Goal: Task Accomplishment & Management: Manage account settings

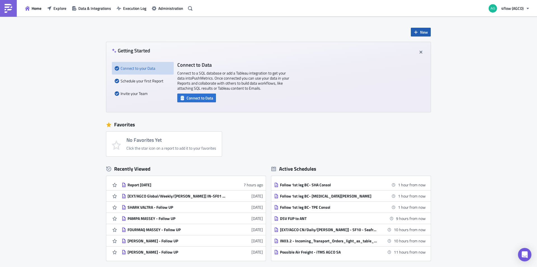
click at [418, 30] on button "New" at bounding box center [421, 32] width 20 height 9
click at [421, 49] on div "Report" at bounding box center [437, 46] width 37 height 6
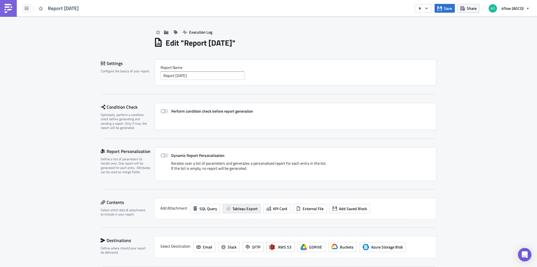
click at [247, 209] on span "Tableau Export" at bounding box center [245, 208] width 25 height 6
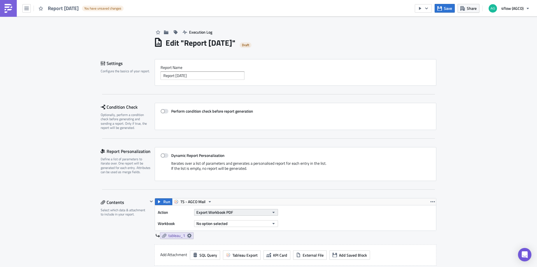
click at [238, 211] on button "Export Workbook PDF" at bounding box center [236, 212] width 84 height 7
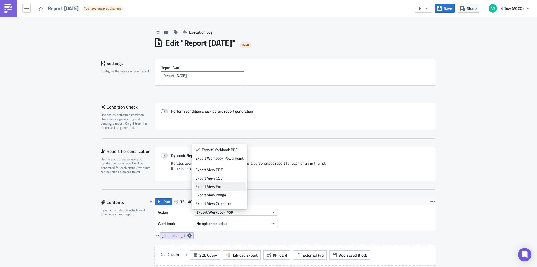
click at [231, 188] on div "Export View Excel" at bounding box center [220, 187] width 48 height 6
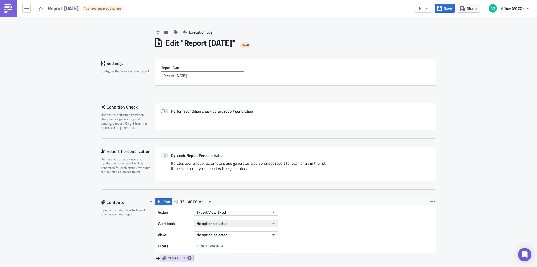
click at [217, 225] on span "No option selected" at bounding box center [211, 223] width 31 height 6
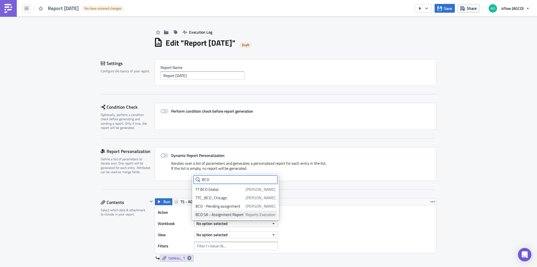
type input "BCO"
click at [255, 215] on span "Reports Execution" at bounding box center [261, 215] width 30 height 6
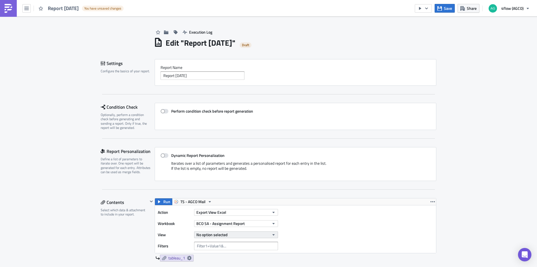
click at [233, 233] on button "No option selected" at bounding box center [236, 234] width 84 height 7
click at [235, 212] on link "BCO - Pending assignment" at bounding box center [220, 209] width 53 height 8
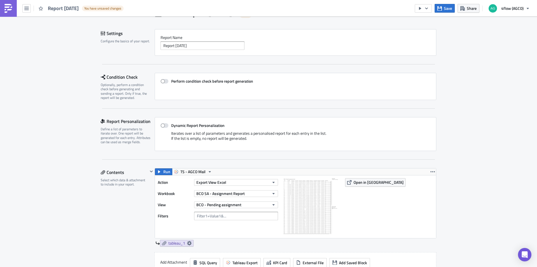
scroll to position [28, 0]
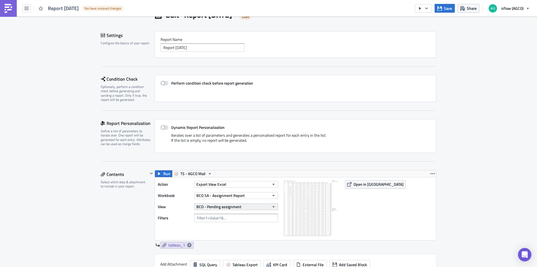
click at [249, 207] on button "BCO - Pending assignment" at bounding box center [236, 206] width 84 height 7
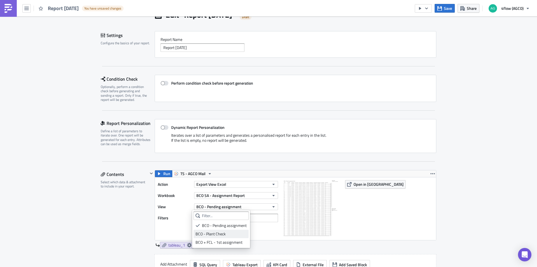
click at [222, 235] on div "BCO - Plant Check" at bounding box center [221, 234] width 51 height 6
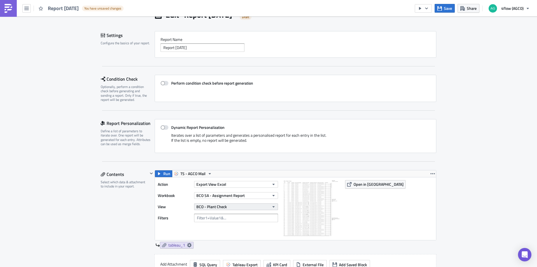
click at [234, 206] on button "BCO - Plant Check" at bounding box center [236, 206] width 84 height 7
click at [172, 204] on label "View" at bounding box center [175, 206] width 34 height 8
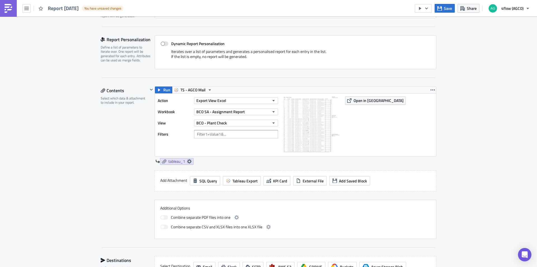
scroll to position [112, 0]
click at [244, 182] on span "Tableau Export" at bounding box center [245, 180] width 25 height 6
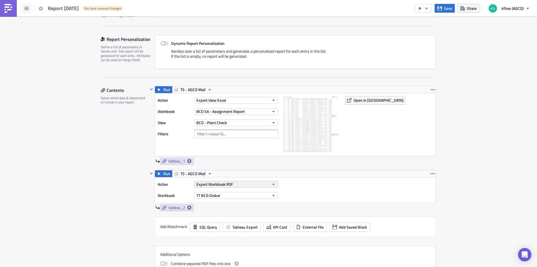
click at [233, 184] on button "Export Workbook PDF" at bounding box center [236, 184] width 84 height 7
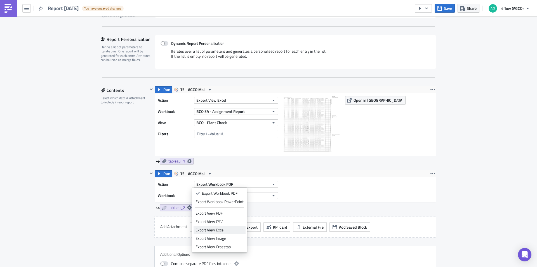
click at [219, 228] on div "Export View Excel" at bounding box center [220, 230] width 48 height 6
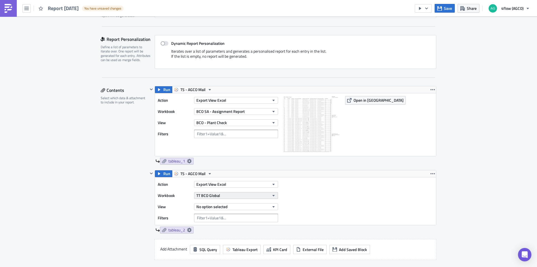
click at [219, 193] on button "TT BCO Global" at bounding box center [236, 195] width 84 height 7
click at [221, 204] on input "bco" at bounding box center [220, 204] width 53 height 8
click at [220, 201] on input "bco" at bounding box center [220, 204] width 53 height 8
type input "bco"
click at [225, 195] on button "TT BCO Global" at bounding box center [236, 195] width 84 height 7
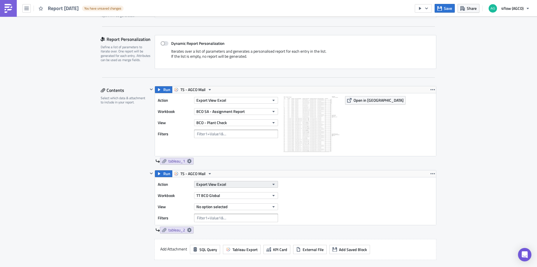
click at [221, 184] on span "Export View Excel" at bounding box center [211, 184] width 30 height 6
click at [204, 87] on button "TS - AGCO Mail" at bounding box center [193, 89] width 42 height 7
click at [193, 123] on div "TS - AGCO SA Mail" at bounding box center [199, 124] width 40 height 6
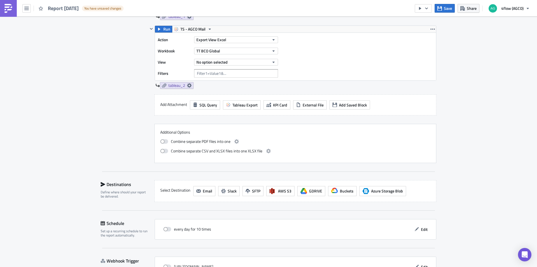
scroll to position [224, 0]
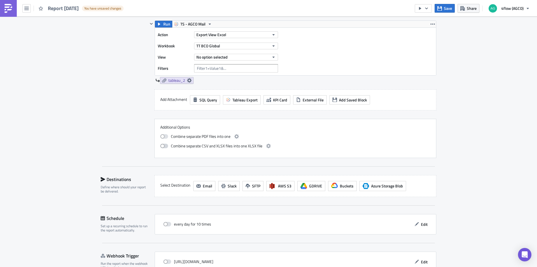
click at [161, 147] on span at bounding box center [164, 146] width 8 height 4
click at [161, 147] on input "checkbox" at bounding box center [163, 145] width 4 height 4
checkbox input "true"
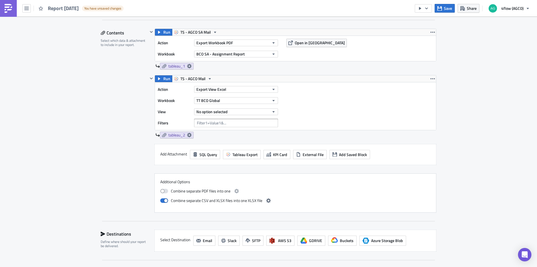
scroll to position [144, 0]
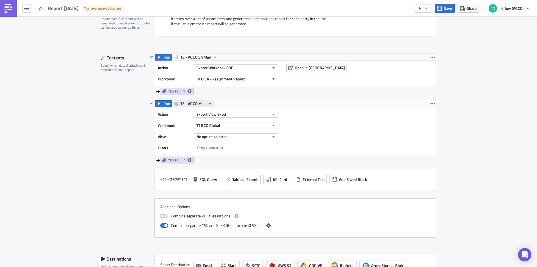
click at [195, 107] on span "TS - AGCO Mail" at bounding box center [193, 103] width 25 height 7
click at [194, 140] on div "TS - AGCO SA Mail" at bounding box center [199, 138] width 40 height 6
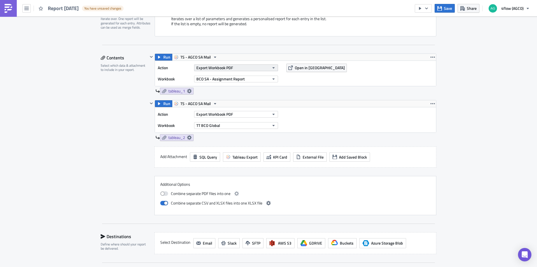
click at [223, 65] on span "Export Workbook PDF" at bounding box center [214, 68] width 37 height 6
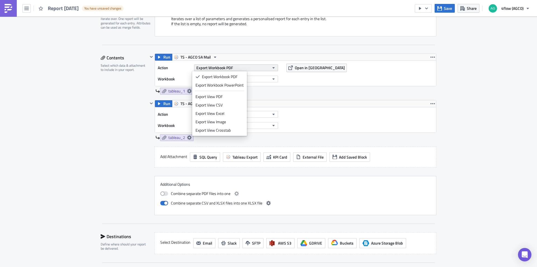
click at [230, 67] on span "Export Workbook PDF" at bounding box center [214, 68] width 37 height 6
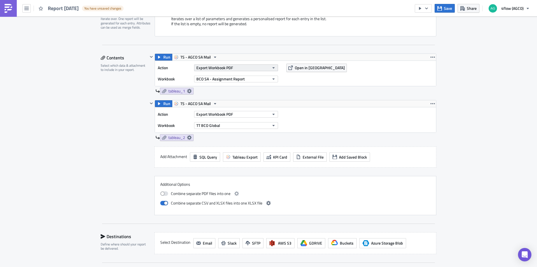
click at [228, 67] on span "Export Workbook PDF" at bounding box center [214, 68] width 37 height 6
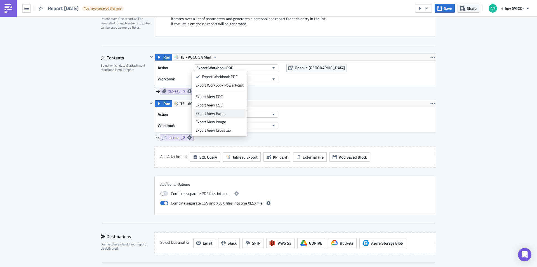
click at [223, 113] on div "Export View Excel" at bounding box center [220, 114] width 48 height 6
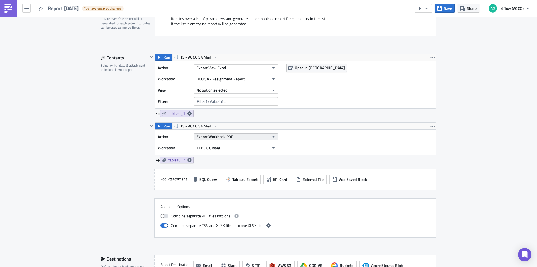
click at [222, 136] on span "Export Workbook PDF" at bounding box center [214, 136] width 37 height 6
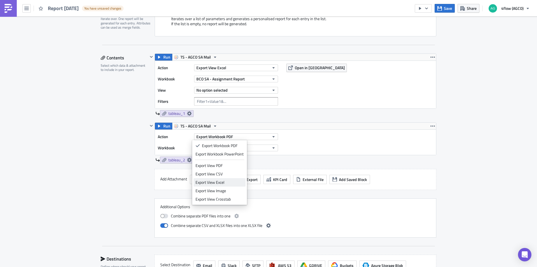
click at [221, 183] on div "Export View Excel" at bounding box center [220, 182] width 48 height 6
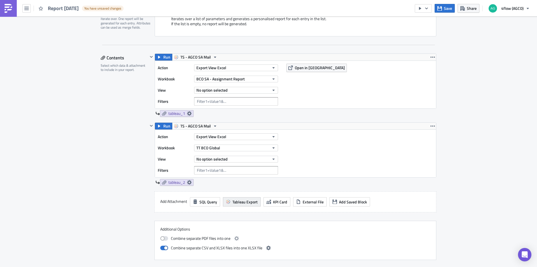
click at [251, 203] on span "Tableau Export" at bounding box center [245, 202] width 25 height 6
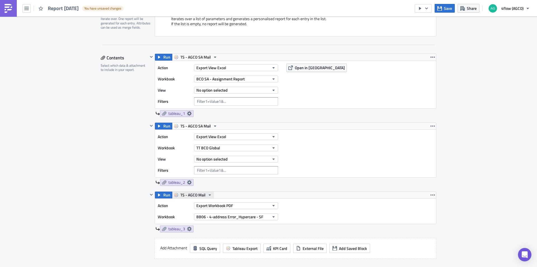
click at [193, 192] on span "TS - AGCO Mail" at bounding box center [193, 194] width 25 height 7
click at [194, 231] on div "TS - AGCO SA Mail" at bounding box center [199, 229] width 40 height 6
click at [229, 204] on span "Export Workbook PDF" at bounding box center [214, 205] width 37 height 6
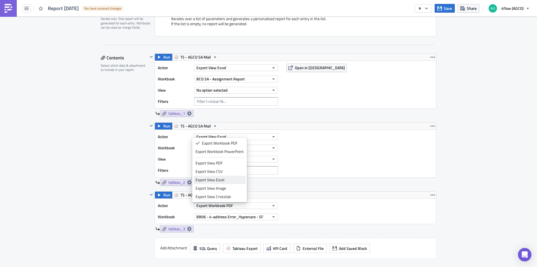
click at [233, 177] on div "Export View Excel" at bounding box center [220, 180] width 48 height 6
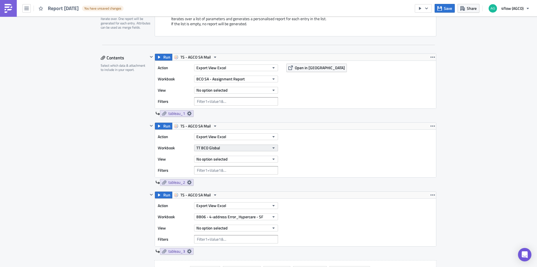
click at [221, 149] on button "TT BCO Global" at bounding box center [236, 147] width 84 height 7
click at [218, 156] on input "bco" at bounding box center [220, 157] width 53 height 8
click at [224, 80] on span "BCO SA - Assignment Report" at bounding box center [220, 79] width 48 height 6
click at [165, 84] on div "Action Export View Excel Workbook BCO SA - Assignment Report View No option sel…" at bounding box center [219, 85] width 123 height 42
click at [211, 151] on button "TT BCO Global" at bounding box center [236, 147] width 84 height 7
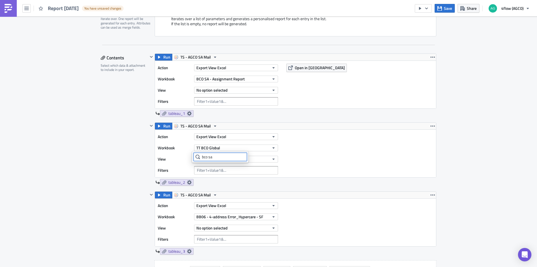
click at [221, 156] on input "bco sa" at bounding box center [220, 157] width 53 height 8
type input "BCO SA"
click at [229, 148] on button "TT BCO Global" at bounding box center [236, 147] width 84 height 7
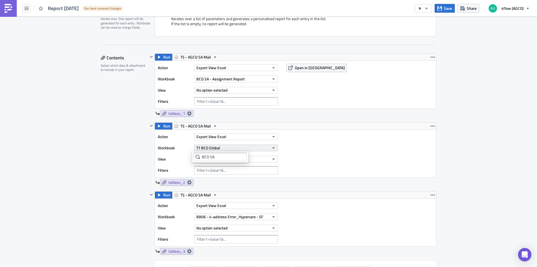
click at [233, 150] on button "TT BCO Global" at bounding box center [236, 147] width 84 height 7
click at [233, 149] on button "TT BCO Global" at bounding box center [236, 147] width 84 height 7
drag, startPoint x: 227, startPoint y: 158, endPoint x: 104, endPoint y: 143, distance: 124.3
click at [104, 143] on body "Report [DATE] You have unsaved changes Save Share 4flow (AGCO) Execution Log Ed…" at bounding box center [268, 134] width 537 height 268
type input "B"
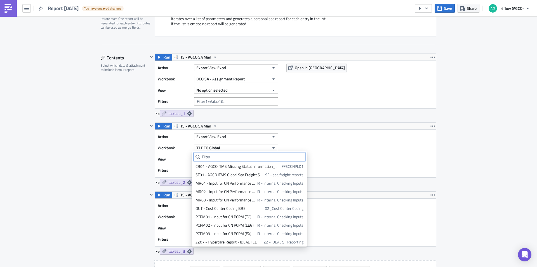
scroll to position [0, 0]
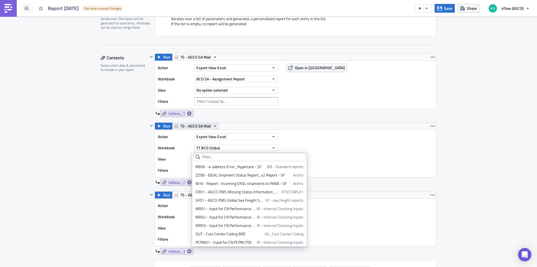
click at [199, 126] on span "TS - AGCO SA Mail" at bounding box center [196, 126] width 31 height 7
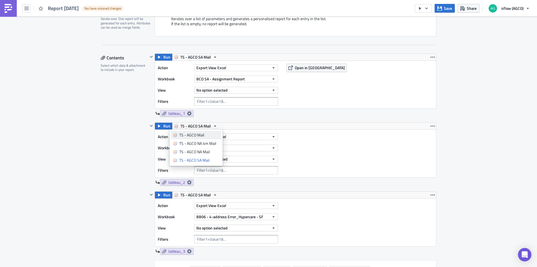
click at [200, 135] on div "TS - AGCO Mail" at bounding box center [199, 135] width 40 height 6
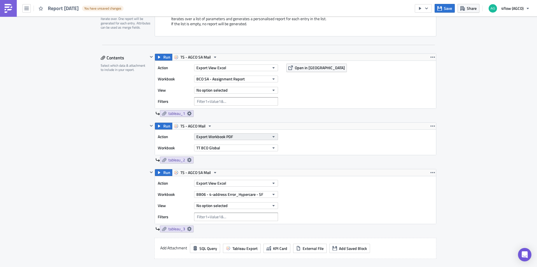
click at [232, 134] on button "Export Workbook PDF" at bounding box center [236, 136] width 84 height 7
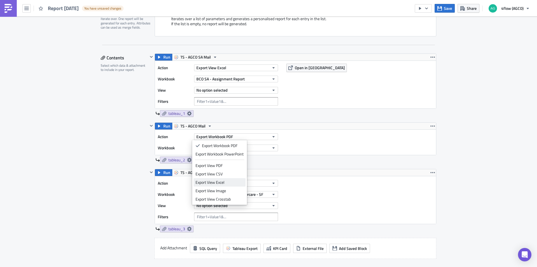
click at [226, 182] on div "Export View Excel" at bounding box center [220, 182] width 48 height 6
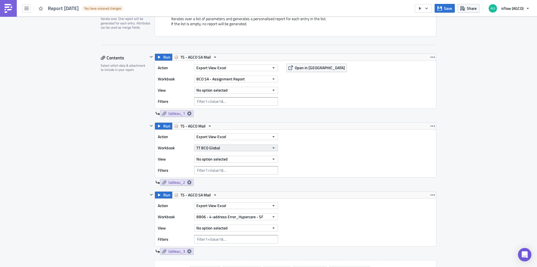
click at [229, 147] on button "TT BCO Global" at bounding box center [236, 147] width 84 height 7
type input "bco sa"
click at [108, 113] on div "Contents Select which data & attachment to include in your report." at bounding box center [124, 190] width 47 height 275
click at [311, 66] on span "Open in [GEOGRAPHIC_DATA]" at bounding box center [320, 68] width 50 height 6
click at [215, 148] on span "TT BCO Global" at bounding box center [208, 148] width 24 height 6
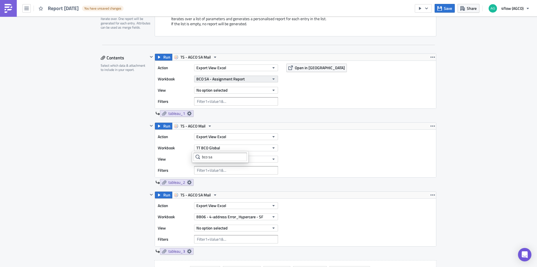
click at [247, 76] on button "BCO SA - Assignment Report" at bounding box center [236, 79] width 84 height 7
click at [127, 97] on div "Contents Select which data & attachment to include in your report." at bounding box center [124, 190] width 47 height 275
click at [213, 145] on span "TT BCO Global" at bounding box center [208, 148] width 24 height 6
drag, startPoint x: 215, startPoint y: 156, endPoint x: 160, endPoint y: 154, distance: 54.6
click at [160, 154] on body "Report [DATE] You have unsaved changes Save Share 4flow (AGCO) Execution Log Ed…" at bounding box center [268, 134] width 537 height 268
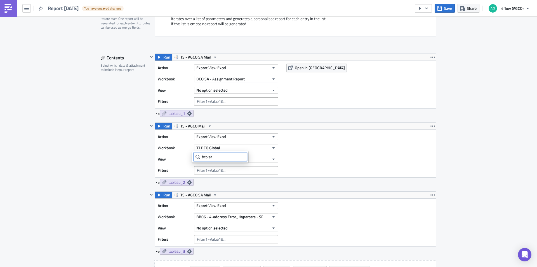
paste input "BCO SA - Assignment Report"
click at [219, 157] on input "bco saBCO SA - Assignment Report" at bounding box center [220, 157] width 53 height 8
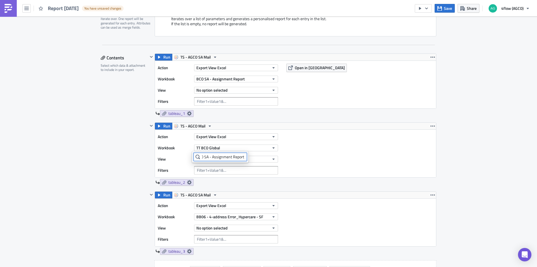
paste input "text"
click at [219, 157] on input "BCO SA - Assignment Report" at bounding box center [220, 157] width 53 height 8
type input "BCO SA - Assignment Report"
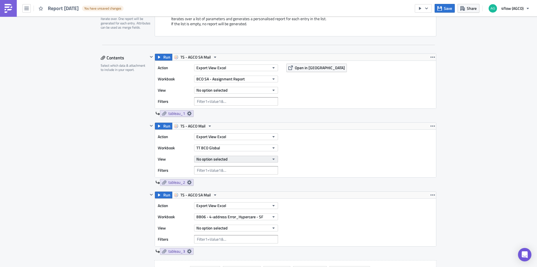
click at [221, 158] on span "No option selected" at bounding box center [211, 159] width 31 height 6
click at [431, 127] on icon "button" at bounding box center [433, 126] width 4 height 4
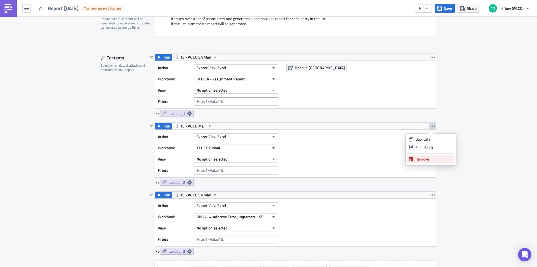
click at [424, 160] on div "Remove" at bounding box center [434, 159] width 37 height 6
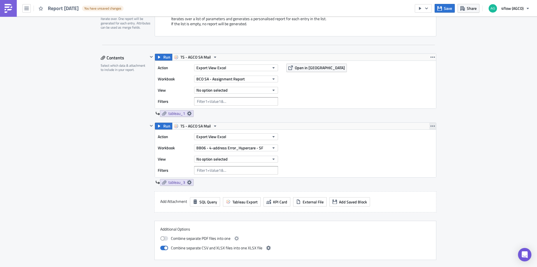
click at [431, 126] on icon "button" at bounding box center [433, 126] width 4 height 4
click at [419, 158] on div "Remove" at bounding box center [434, 159] width 37 height 6
checkbox input "false"
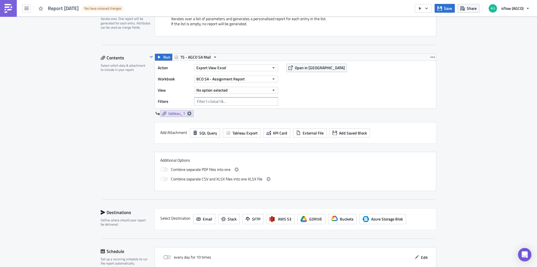
click at [101, 115] on div "Contents Select which data & attachment to include in your report." at bounding box center [124, 121] width 47 height 137
click at [188, 113] on icon at bounding box center [189, 113] width 4 height 4
click at [106, 106] on div "Contents Select which data & attachment to include in your report." at bounding box center [124, 121] width 47 height 137
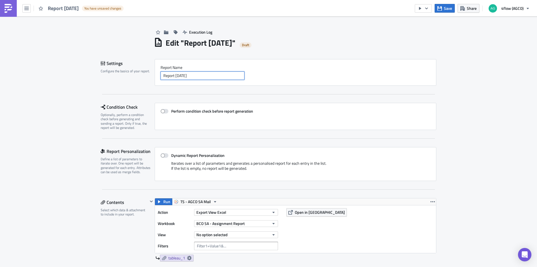
click at [190, 77] on input "Report [DATE]" at bounding box center [203, 75] width 84 height 8
paste input "BCO SA - Assignment Report"
type input "BCO SA - Assignment Report"
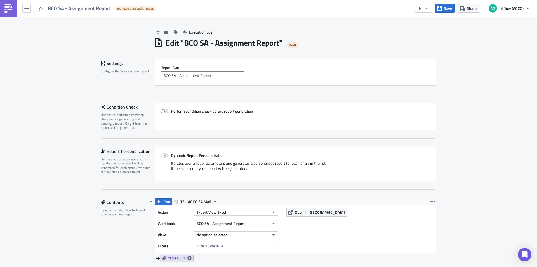
click at [60, 124] on div "Execution Log Edit " BCO SA - Assignment Report " Draft Settings Configure the …" at bounding box center [268, 247] width 537 height 461
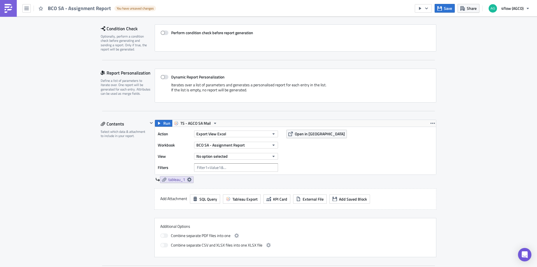
scroll to position [84, 0]
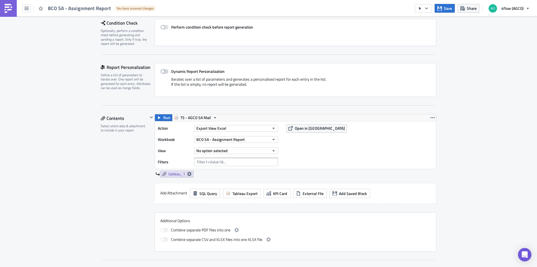
click at [162, 71] on span at bounding box center [165, 71] width 8 height 4
click at [162, 71] on input "Dynamic Report Personalization" at bounding box center [164, 72] width 4 height 4
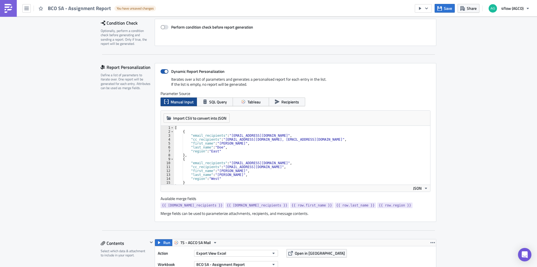
click at [162, 71] on span at bounding box center [165, 71] width 8 height 4
click at [162, 71] on input "Dynamic Report Personalization" at bounding box center [164, 72] width 4 height 4
checkbox input "false"
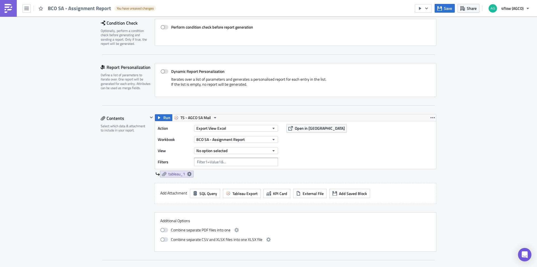
scroll to position [112, 0]
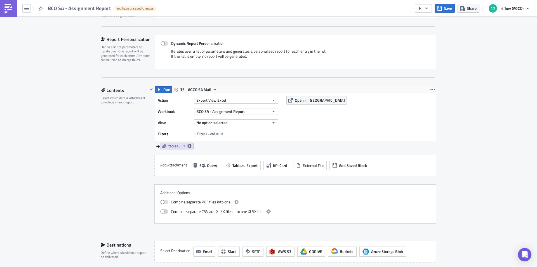
click at [164, 212] on span at bounding box center [164, 211] width 8 height 4
click at [164, 212] on input "checkbox" at bounding box center [163, 211] width 4 height 4
checkbox input "true"
click at [222, 123] on span "No option selected" at bounding box center [211, 122] width 31 height 6
click at [208, 90] on span "TS - AGCO SA Mail" at bounding box center [196, 89] width 31 height 7
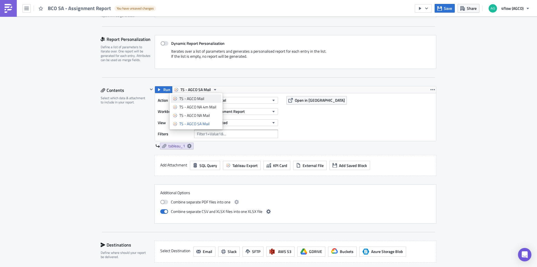
click at [198, 98] on div "TS - AGCO Mail" at bounding box center [199, 99] width 40 height 6
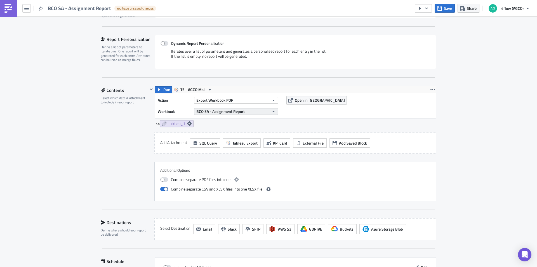
click at [217, 110] on span "BCO SA - Assignment Report" at bounding box center [220, 111] width 48 height 6
click at [24, 9] on button "button" at bounding box center [26, 8] width 8 height 8
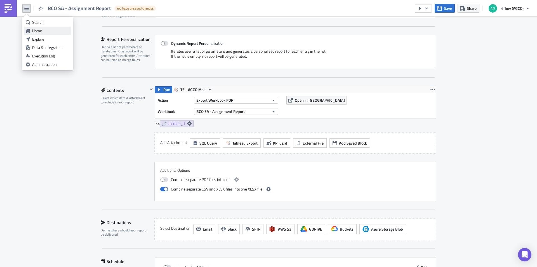
click at [44, 32] on div "Home" at bounding box center [50, 31] width 37 height 6
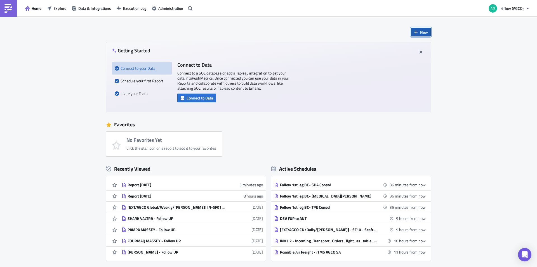
click at [421, 31] on span "New" at bounding box center [424, 32] width 8 height 6
click at [422, 46] on div "Report" at bounding box center [437, 46] width 37 height 6
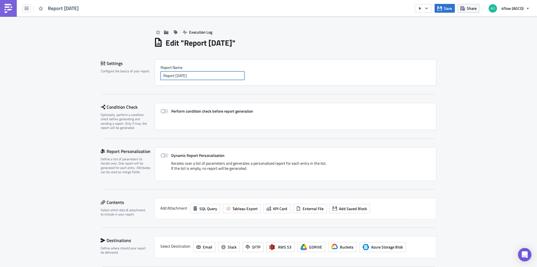
click at [186, 74] on input "Report [DATE]" at bounding box center [203, 75] width 84 height 8
paste input "BCO SA - Assignment Report"
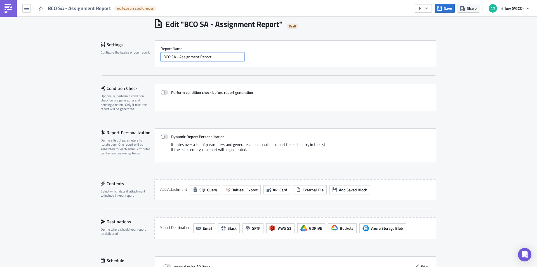
scroll to position [28, 0]
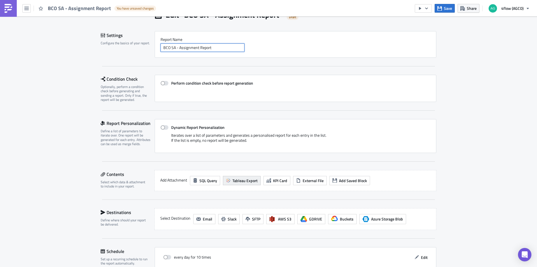
type input "BCO SA - Assignment Report"
click at [236, 182] on span "Tableau Export" at bounding box center [245, 180] width 25 height 6
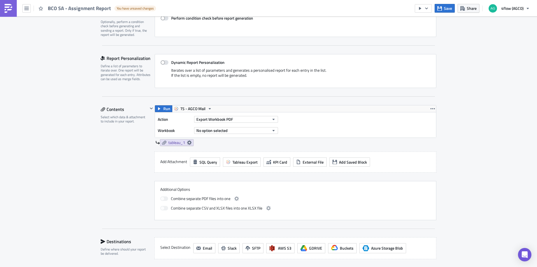
scroll to position [112, 0]
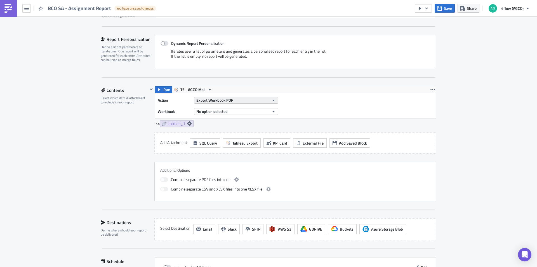
click at [239, 103] on button "Export Workbook PDF" at bounding box center [236, 100] width 84 height 7
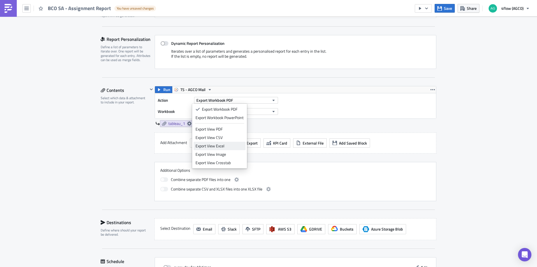
click at [219, 146] on div "Export View Excel" at bounding box center [220, 146] width 48 height 6
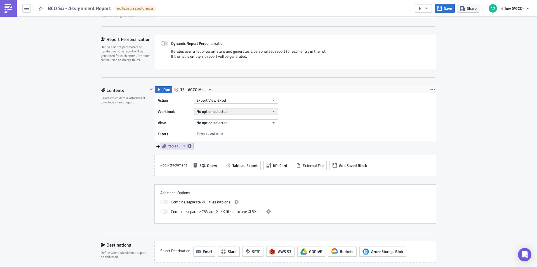
click at [235, 110] on button "No option selected" at bounding box center [236, 111] width 84 height 7
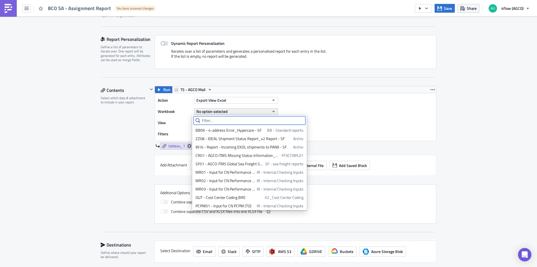
paste input "BCO SA - Assignment Report"
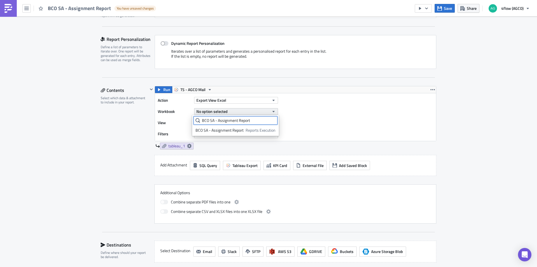
scroll to position [0, 0]
type input "BCO SA - Assignment Report"
click at [234, 129] on div "BCO SA - Assignment Report" at bounding box center [220, 130] width 48 height 6
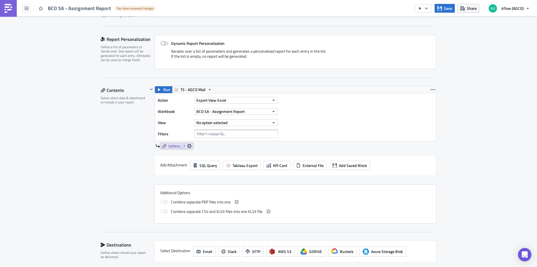
click at [229, 118] on div "Action Export View Excel Workbook BCO SA - Assignment Report View No option sel…" at bounding box center [219, 117] width 123 height 42
click at [229, 121] on button "No option selected" at bounding box center [236, 122] width 84 height 7
click at [205, 142] on div "BCO - Pending assignment" at bounding box center [221, 142] width 50 height 6
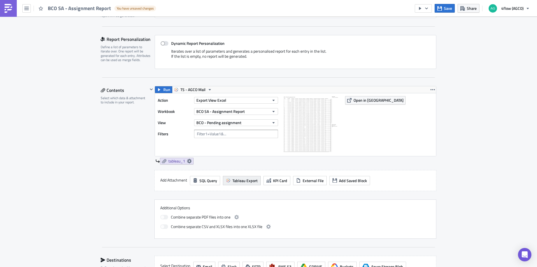
click at [252, 180] on span "Tableau Export" at bounding box center [245, 180] width 25 height 6
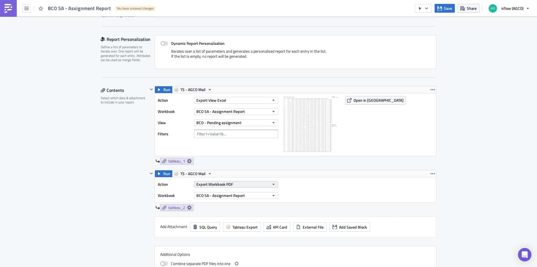
click at [233, 186] on button "Export Workbook PDF" at bounding box center [236, 184] width 84 height 7
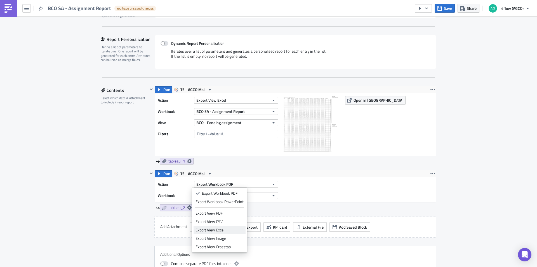
click at [226, 229] on div "Export View Excel" at bounding box center [220, 230] width 48 height 6
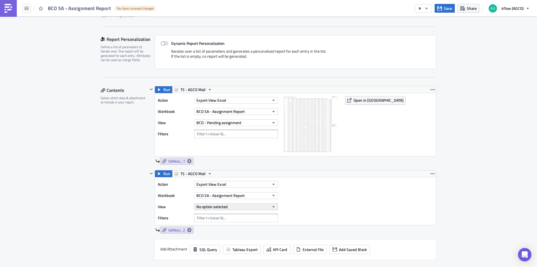
click at [206, 205] on span "No option selected" at bounding box center [211, 206] width 31 height 6
click at [208, 204] on span "No option selected" at bounding box center [211, 206] width 31 height 6
click at [209, 204] on span "No option selected" at bounding box center [211, 206] width 31 height 6
click at [87, 195] on div "Execution Log Edit " BCO SA - Assignment Report " Draft Settings Configure the …" at bounding box center [268, 177] width 537 height 545
click at [221, 207] on span "No option selected" at bounding box center [211, 206] width 31 height 6
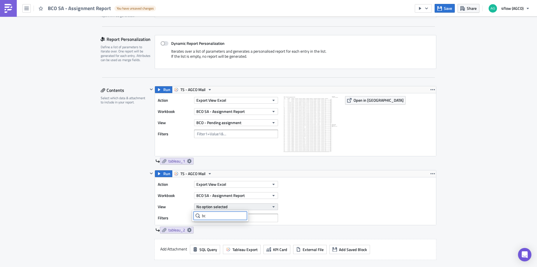
type input "b"
click at [113, 179] on div "Contents Select which data & attachment to include in your report." at bounding box center [124, 196] width 47 height 221
click at [235, 194] on span "BCO SA - Assignment Report" at bounding box center [220, 195] width 48 height 6
type input "bco"
click at [110, 188] on div "Contents Select which data & attachment to include in your report." at bounding box center [124, 196] width 47 height 221
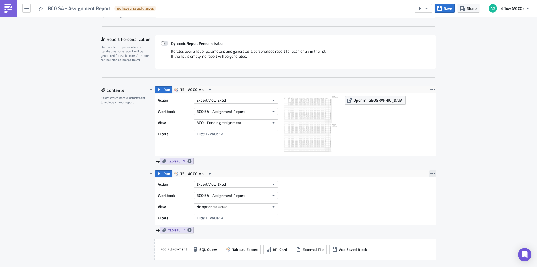
click at [431, 172] on icon "button" at bounding box center [433, 173] width 4 height 4
click at [419, 209] on div "Remove" at bounding box center [434, 207] width 37 height 6
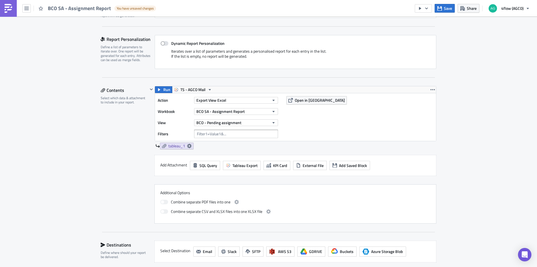
click at [160, 210] on span at bounding box center [164, 211] width 8 height 4
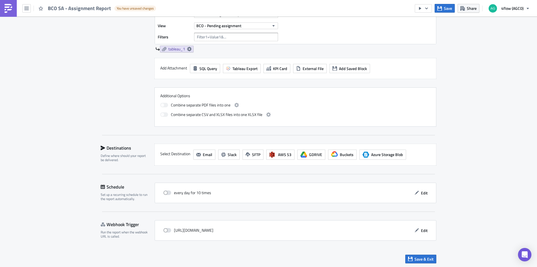
scroll to position [210, 0]
click at [416, 192] on icon "button" at bounding box center [417, 191] width 4 height 4
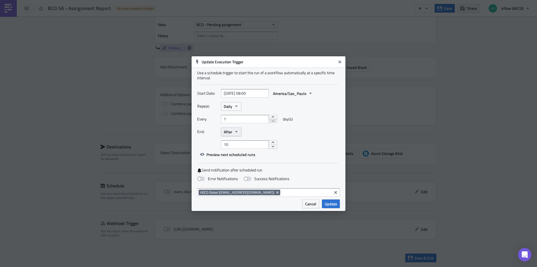
click at [233, 133] on button "After" at bounding box center [231, 131] width 20 height 9
click at [234, 140] on div "Never" at bounding box center [247, 142] width 46 height 6
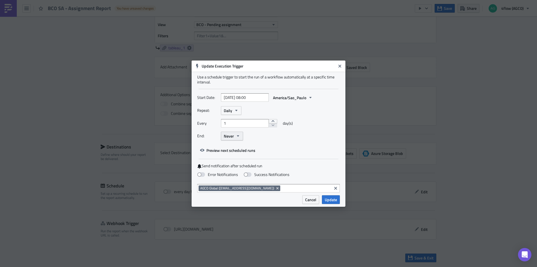
click at [238, 136] on icon "button" at bounding box center [238, 135] width 2 height 1
click at [236, 154] on div "After" at bounding box center [247, 154] width 46 height 6
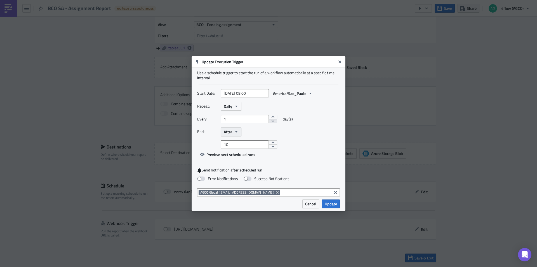
click at [236, 130] on icon "button" at bounding box center [236, 131] width 4 height 4
click at [235, 156] on div "On date" at bounding box center [247, 159] width 46 height 6
click at [241, 132] on icon "button" at bounding box center [241, 131] width 2 height 1
click at [237, 141] on div "Never" at bounding box center [247, 142] width 46 height 6
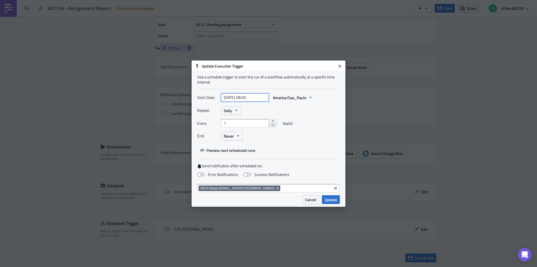
click at [249, 99] on input "2025-09-24 08:00" at bounding box center [245, 97] width 48 height 8
select select "8"
select select "2025"
type input "2025-09-24 09:00"
click at [327, 118] on div "Repeat: Daily Every 1 day(s) End: Never" at bounding box center [268, 125] width 143 height 38
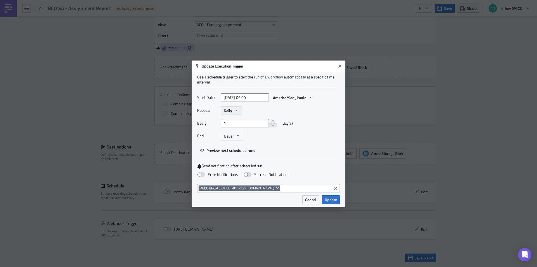
click at [233, 110] on button "Daily" at bounding box center [231, 110] width 20 height 9
click at [284, 108] on div "Repeat: Daily Yearly Monthly Weekly Daily Hourly Minutely" at bounding box center [268, 110] width 143 height 9
click at [338, 188] on icon "Clear selected items" at bounding box center [336, 188] width 4 height 4
click at [273, 194] on div "Use a schedule trigger to start the run of a workflow automatically at a specif…" at bounding box center [269, 133] width 154 height 123
click at [336, 200] on span "Update" at bounding box center [331, 199] width 12 height 6
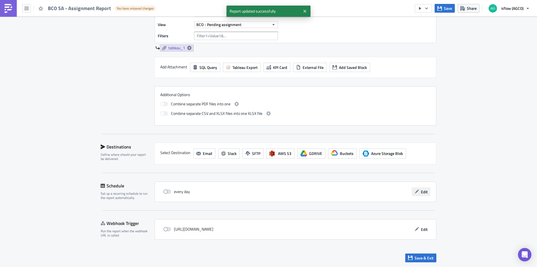
click at [423, 194] on span "Edit" at bounding box center [424, 192] width 7 height 6
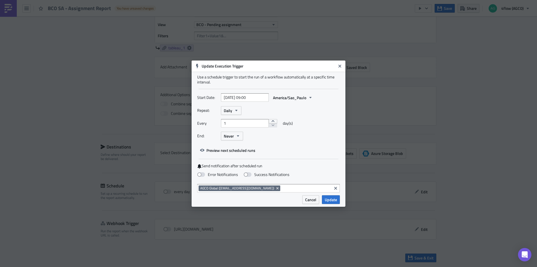
click at [283, 122] on span "day(s)" at bounding box center [288, 123] width 10 height 8
click at [237, 109] on icon "button" at bounding box center [236, 110] width 4 height 4
click at [236, 136] on div "Weekly" at bounding box center [247, 137] width 46 height 6
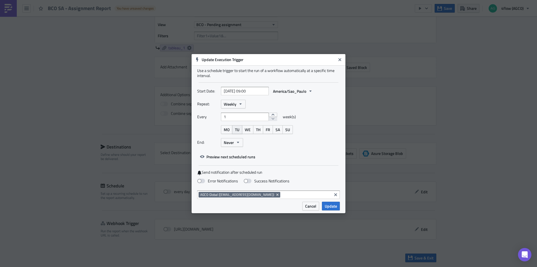
click at [235, 131] on button "TU" at bounding box center [237, 129] width 10 height 9
click at [226, 128] on span "MO" at bounding box center [227, 129] width 6 height 6
click at [247, 132] on span "WE" at bounding box center [248, 129] width 6 height 6
click at [260, 130] on span "TH" at bounding box center [258, 129] width 4 height 6
click at [269, 130] on span "FR" at bounding box center [268, 129] width 4 height 6
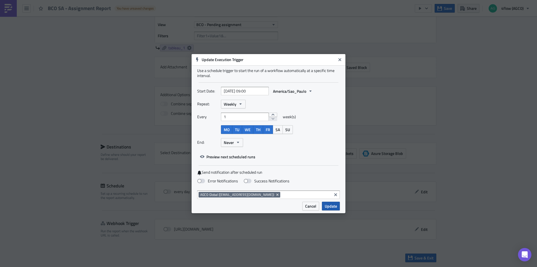
click at [334, 206] on span "Update" at bounding box center [331, 206] width 12 height 6
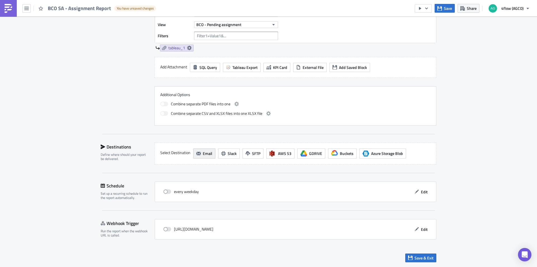
click at [208, 156] on span "Email" at bounding box center [208, 153] width 10 height 6
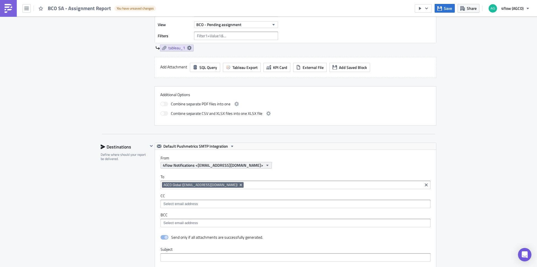
scroll to position [0, 0]
click at [190, 186] on span "AGCO Global (agco_global_sc_reporting@4flow.com)" at bounding box center [201, 184] width 74 height 4
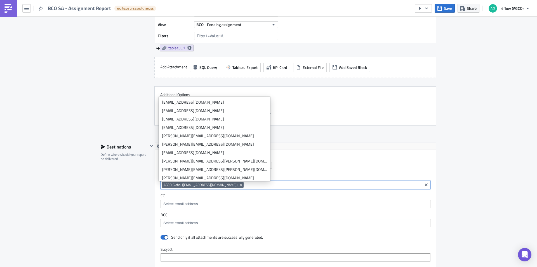
click at [218, 203] on input at bounding box center [295, 204] width 267 height 6
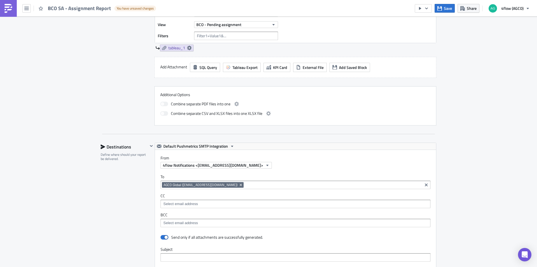
click at [304, 196] on label "CC" at bounding box center [296, 195] width 270 height 5
click at [243, 186] on div "AGCO Global (agco_global_sc_reporting@4flow.com)" at bounding box center [291, 185] width 259 height 7
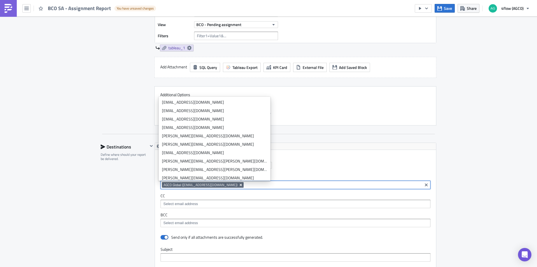
click at [241, 186] on icon "Remove Tag" at bounding box center [241, 184] width 4 height 4
click at [102, 200] on div "Destinations Define where should your report be delivered." at bounding box center [124, 265] width 47 height 247
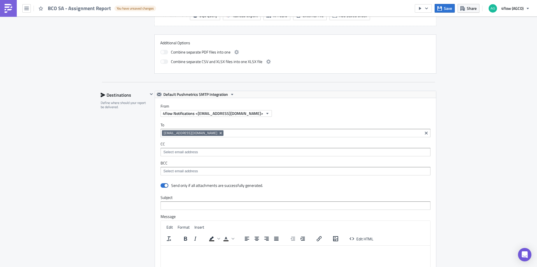
scroll to position [294, 0]
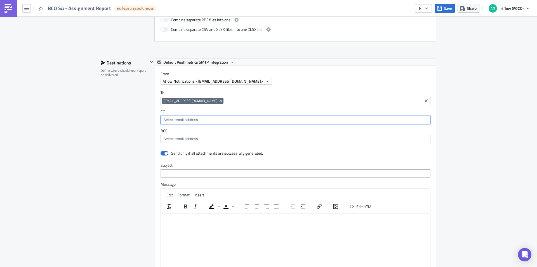
click at [175, 121] on input at bounding box center [295, 120] width 267 height 6
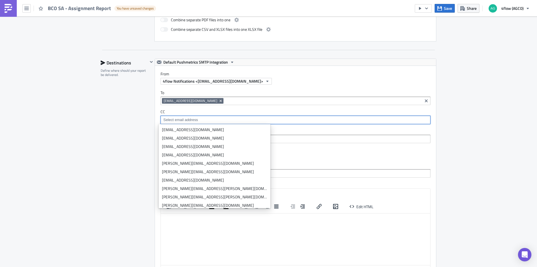
click at [296, 132] on label "BCC" at bounding box center [296, 130] width 270 height 5
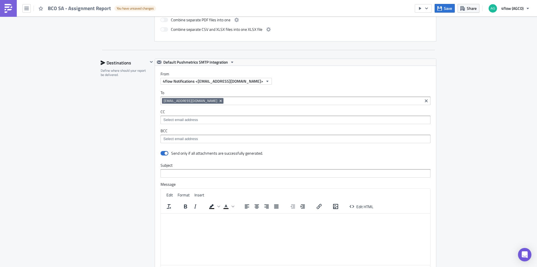
click at [188, 118] on input at bounding box center [295, 120] width 267 height 6
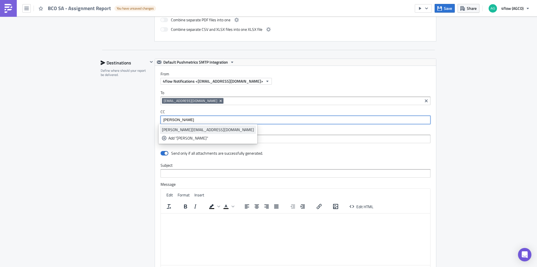
type input "f.lima"
click at [183, 129] on div "f.lima@4flow.com" at bounding box center [208, 130] width 92 height 6
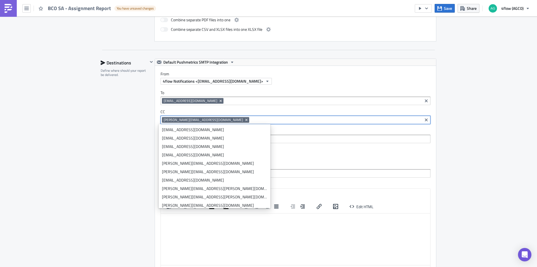
click at [116, 169] on div "Destinations Define where should your report be delivered." at bounding box center [124, 181] width 47 height 247
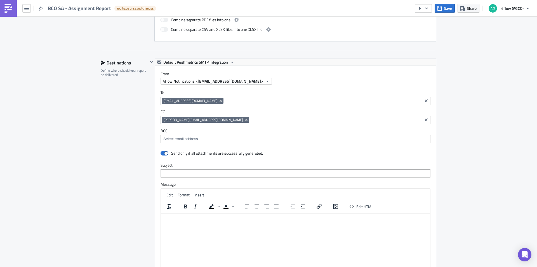
drag, startPoint x: 113, startPoint y: 190, endPoint x: 81, endPoint y: 140, distance: 59.2
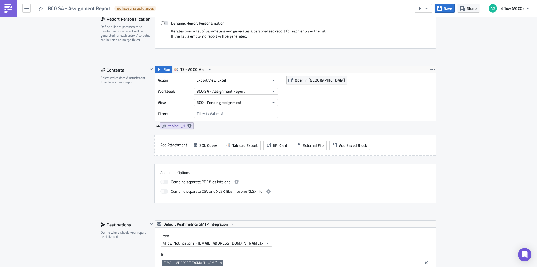
scroll to position [0, 0]
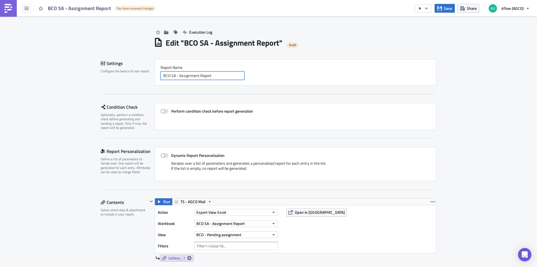
click at [194, 74] on input "BCO SA - Assignment Report" at bounding box center [203, 75] width 84 height 8
drag, startPoint x: 64, startPoint y: 123, endPoint x: 60, endPoint y: 181, distance: 57.7
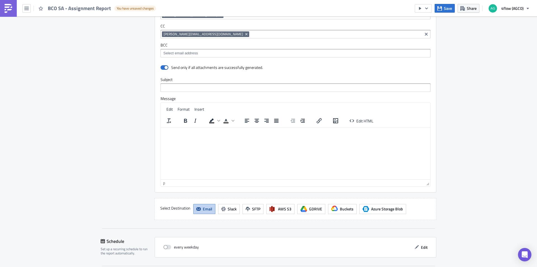
scroll to position [379, 0]
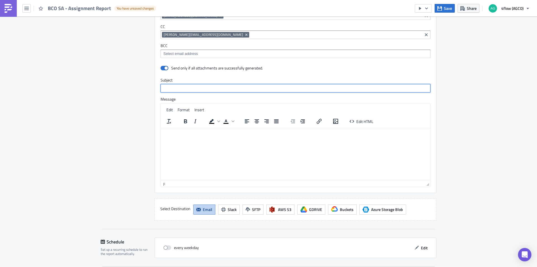
click at [169, 87] on input "text" at bounding box center [296, 88] width 270 height 8
paste input "BCO SA - Assignment Report"
type input "BCO SA - Assignment Report"
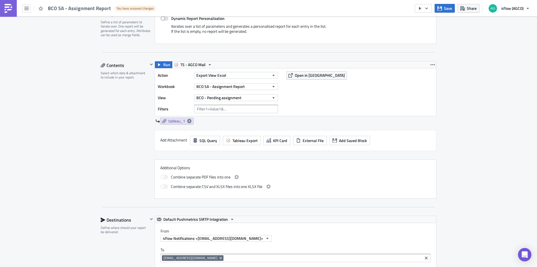
scroll to position [127, 0]
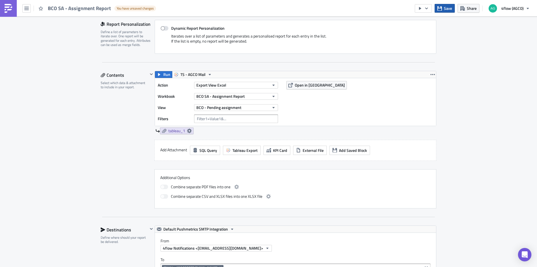
click at [448, 10] on span "Save" at bounding box center [448, 8] width 8 height 6
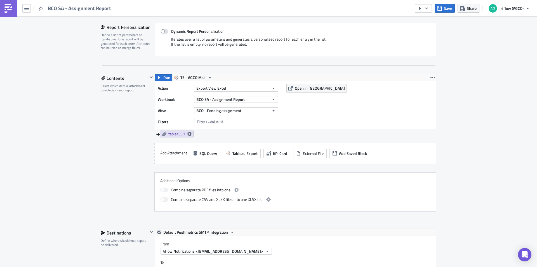
scroll to position [123, 0]
click at [254, 111] on button "BCO - Pending assignment" at bounding box center [236, 111] width 84 height 7
click at [221, 137] on div "BCO - Plant Check" at bounding box center [221, 138] width 51 height 6
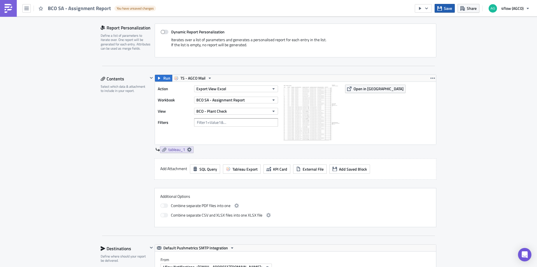
click at [446, 8] on span "Save" at bounding box center [448, 8] width 8 height 6
click at [234, 171] on span "Tableau Export" at bounding box center [245, 169] width 25 height 6
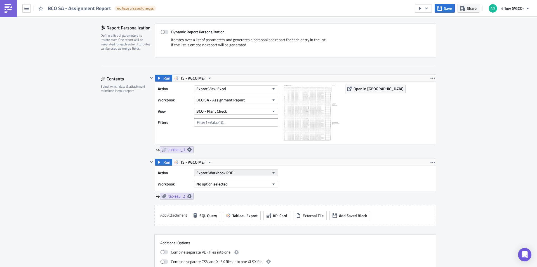
click at [234, 172] on button "Export Workbook PDF" at bounding box center [236, 172] width 84 height 7
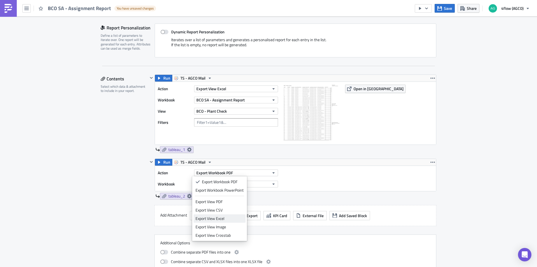
click at [223, 216] on div "Export View Excel" at bounding box center [220, 218] width 48 height 6
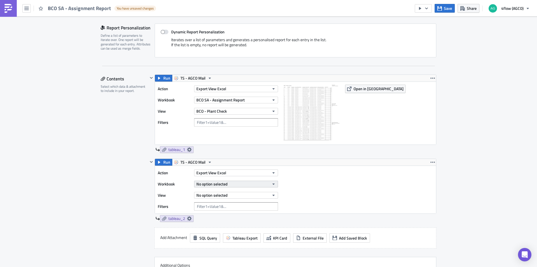
click at [223, 184] on span "No option selected" at bounding box center [211, 184] width 31 height 6
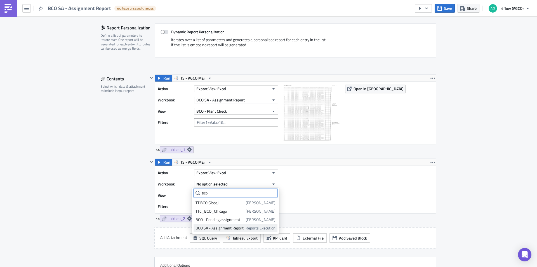
type input "bco"
click at [224, 226] on div "BCO SA - Assignment Report" at bounding box center [220, 228] width 48 height 6
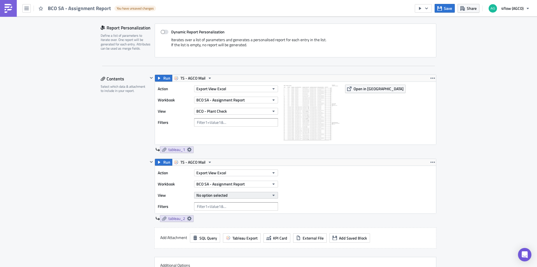
click at [221, 195] on span "No option selected" at bounding box center [211, 195] width 31 height 6
click at [216, 231] on div "BCO + FCL - 1st assignment" at bounding box center [221, 231] width 50 height 6
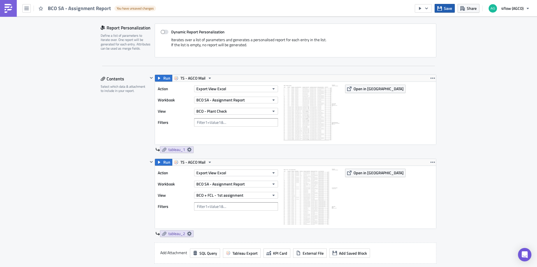
click at [443, 11] on button "Save" at bounding box center [445, 8] width 20 height 9
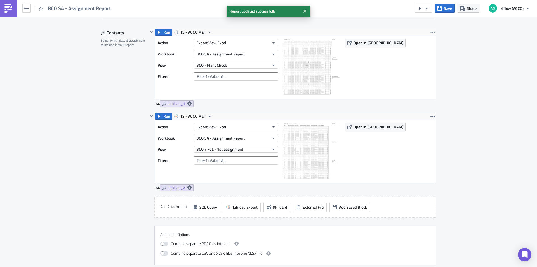
scroll to position [179, 0]
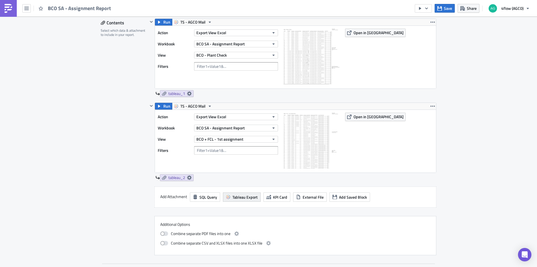
click at [247, 196] on span "Tableau Export" at bounding box center [245, 197] width 25 height 6
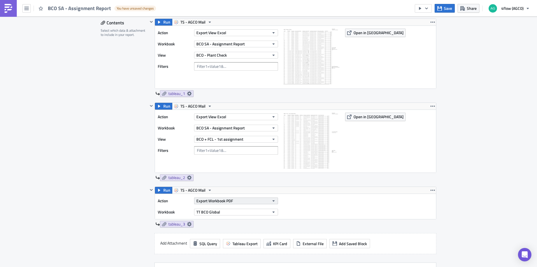
click at [234, 203] on button "Export Workbook PDF" at bounding box center [236, 200] width 84 height 7
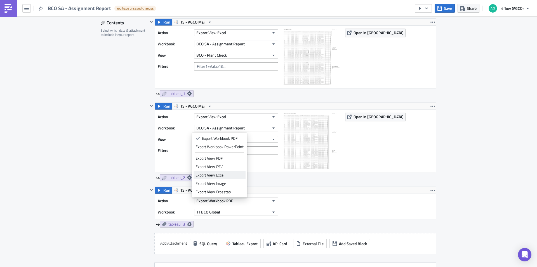
click at [228, 177] on div "Export View Excel" at bounding box center [220, 175] width 48 height 6
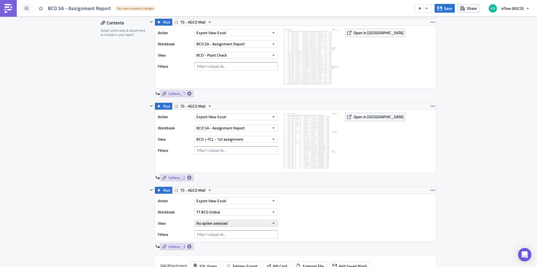
click at [224, 221] on span "No option selected" at bounding box center [211, 223] width 31 height 6
click at [225, 214] on button "TT BCO Global" at bounding box center [236, 211] width 84 height 7
type input "bco"
click at [237, 212] on button "TT BCO Global" at bounding box center [236, 211] width 84 height 7
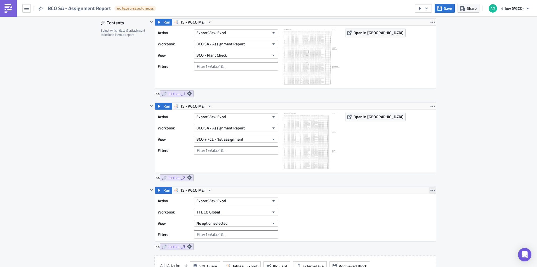
click at [431, 191] on icon "button" at bounding box center [433, 190] width 4 height 4
click at [418, 226] on link "Remove" at bounding box center [431, 223] width 48 height 8
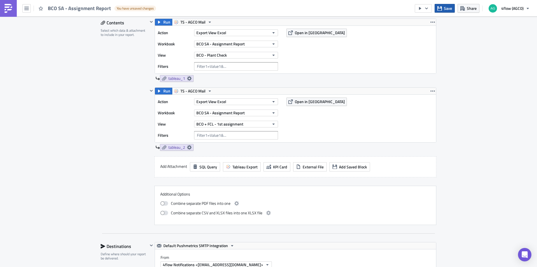
click at [447, 9] on span "Save" at bounding box center [448, 8] width 8 height 6
click at [163, 214] on span at bounding box center [164, 212] width 8 height 4
click at [163, 214] on input "checkbox" at bounding box center [163, 212] width 4 height 4
checkbox input "true"
click at [450, 3] on div "Save Share 4flow (AGCO)" at bounding box center [474, 8] width 118 height 17
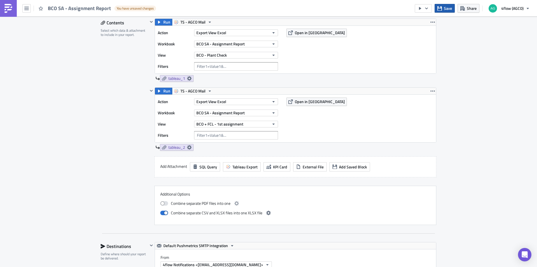
click at [449, 5] on button "Save" at bounding box center [445, 8] width 20 height 9
click at [245, 168] on span "Tableau Export" at bounding box center [245, 167] width 25 height 6
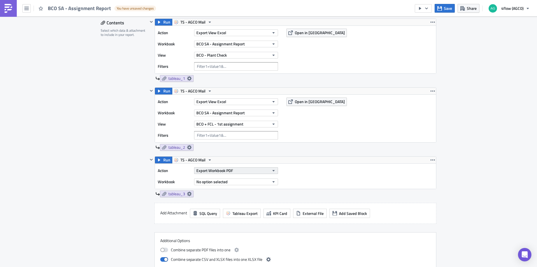
click at [238, 172] on button "Export Workbook PDF" at bounding box center [236, 170] width 84 height 7
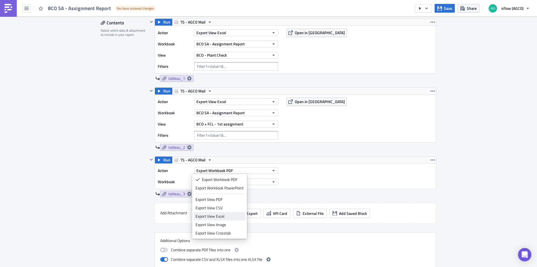
click at [226, 214] on div "Export View Excel" at bounding box center [220, 216] width 48 height 6
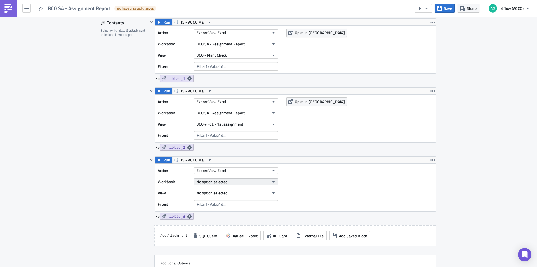
click at [226, 181] on button "No option selected" at bounding box center [236, 181] width 84 height 7
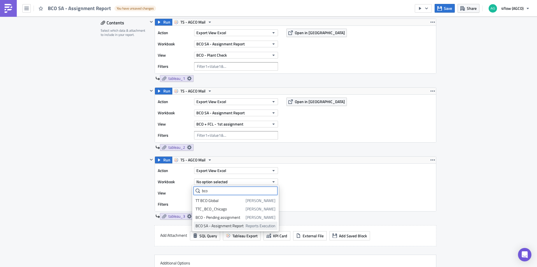
type input "bco"
click at [225, 225] on div "BCO SA - Assignment Report" at bounding box center [220, 226] width 48 height 6
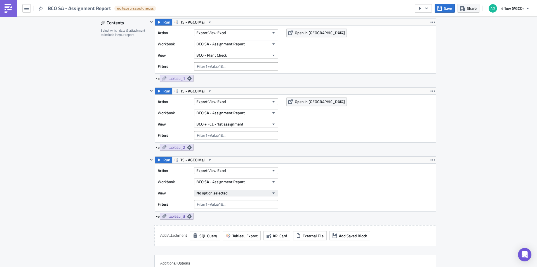
click at [218, 193] on span "No option selected" at bounding box center [211, 193] width 31 height 6
click at [220, 210] on div "BCO - Pending assignment" at bounding box center [221, 212] width 50 height 6
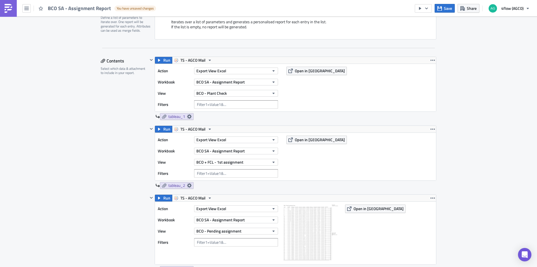
scroll to position [123, 0]
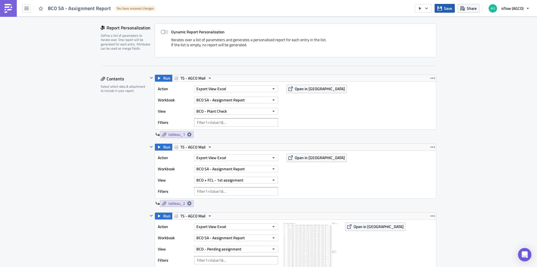
click at [446, 5] on span "Save" at bounding box center [448, 8] width 8 height 6
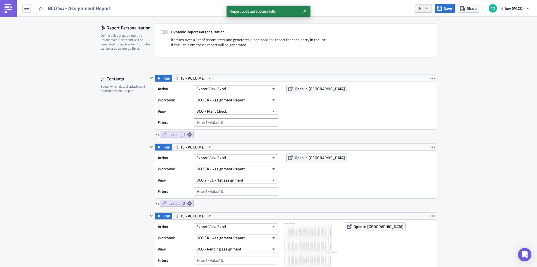
click at [431, 8] on button "button" at bounding box center [423, 8] width 17 height 8
drag, startPoint x: 475, startPoint y: 107, endPoint x: 475, endPoint y: 103, distance: 4.0
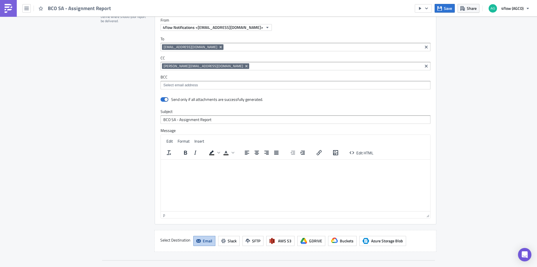
scroll to position [498, 0]
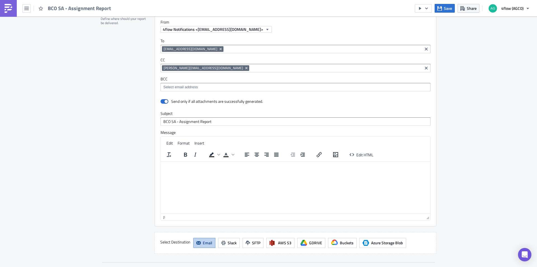
click at [189, 165] on p "Rich Text Area. Press ALT-0 for help." at bounding box center [295, 165] width 265 height 4
paste body "Rich Text Area. Press ALT-0 for help."
click at [442, 6] on icon "button" at bounding box center [440, 8] width 4 height 4
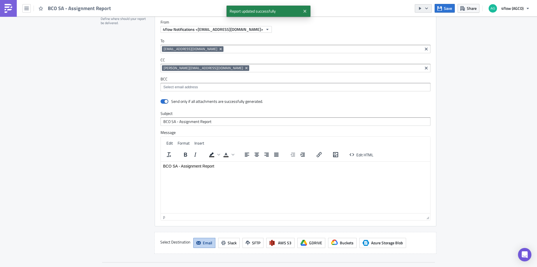
click at [426, 9] on icon "button" at bounding box center [427, 8] width 4 height 4
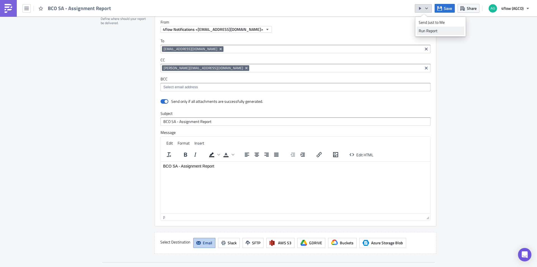
click at [433, 32] on div "Run Report" at bounding box center [441, 31] width 44 height 6
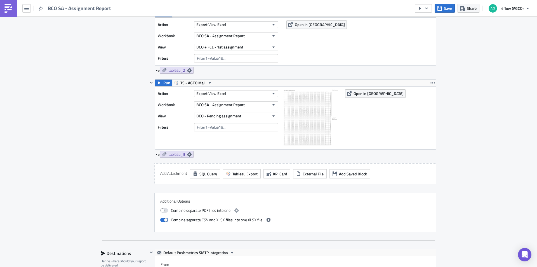
scroll to position [137, 0]
